Goal: Contribute content

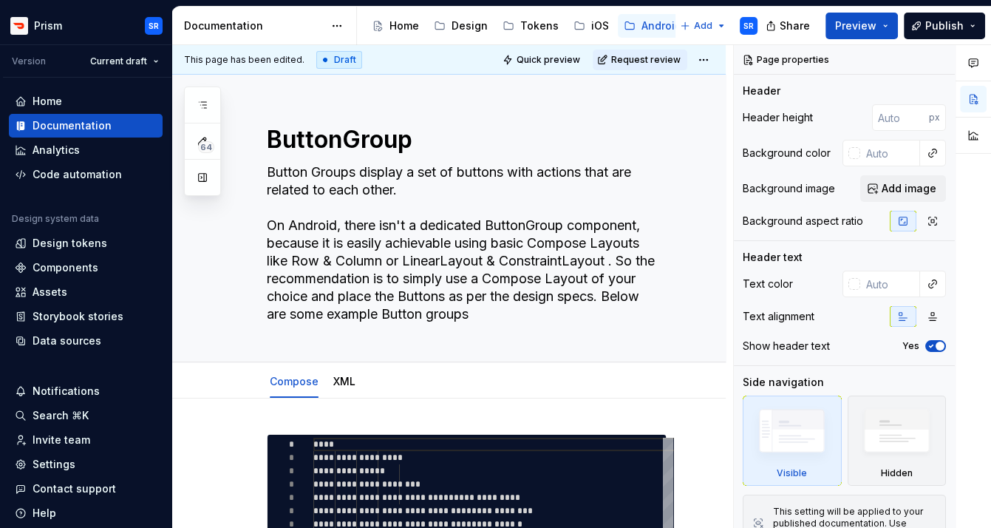
type textarea "*"
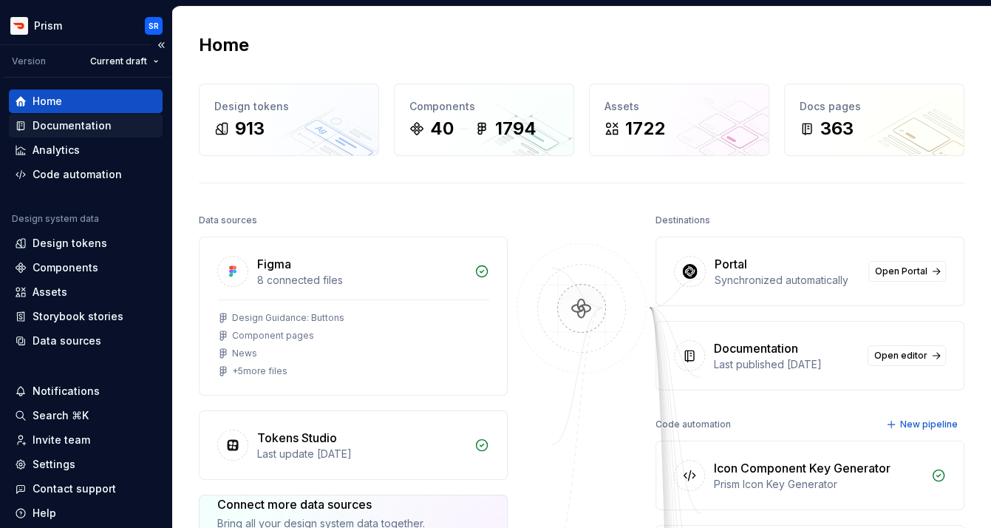
click at [84, 131] on div "Documentation" at bounding box center [72, 125] width 79 height 15
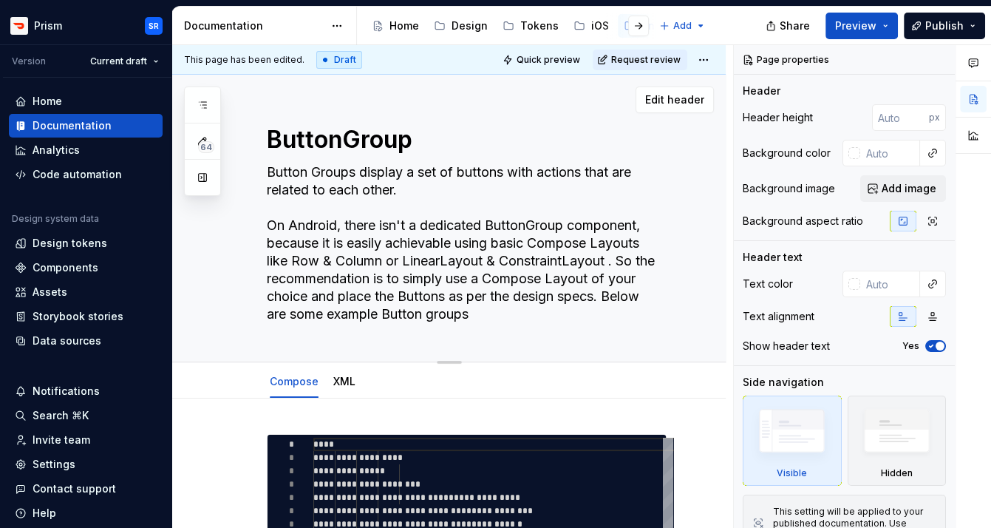
type textarea "*"
